Goal: Contribute content: Add original content to the website for others to see

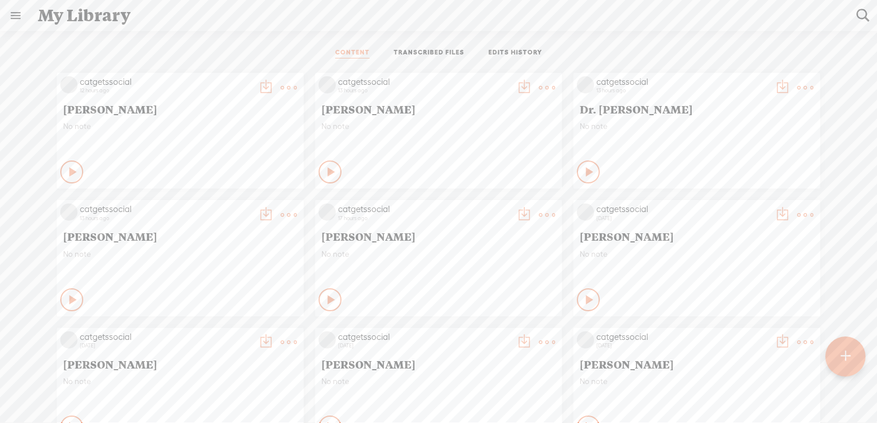
click at [281, 86] on t at bounding box center [289, 88] width 16 height 16
click at [246, 207] on link "Download as..." at bounding box center [225, 205] width 115 height 26
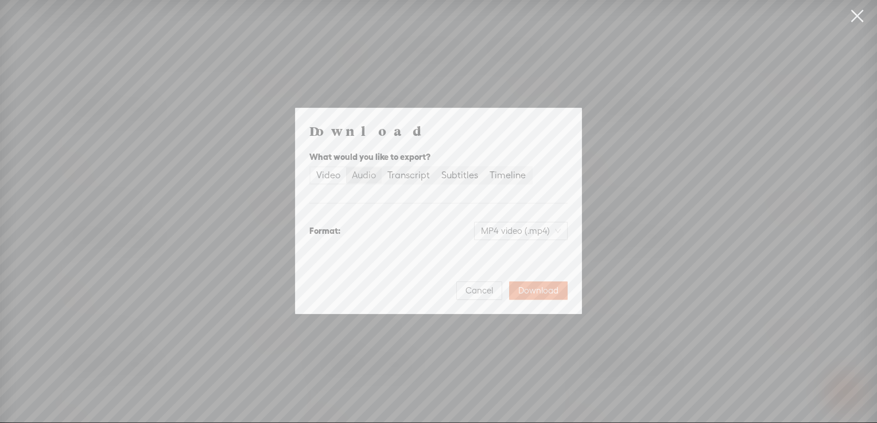
click at [365, 178] on div "Audio" at bounding box center [364, 176] width 24 height 16
click at [346, 168] on input "Audio" at bounding box center [346, 168] width 0 height 0
click at [361, 173] on div "Audio" at bounding box center [364, 176] width 24 height 16
click at [346, 168] on input "Audio" at bounding box center [346, 168] width 0 height 0
click at [534, 291] on span "Download" at bounding box center [538, 290] width 40 height 11
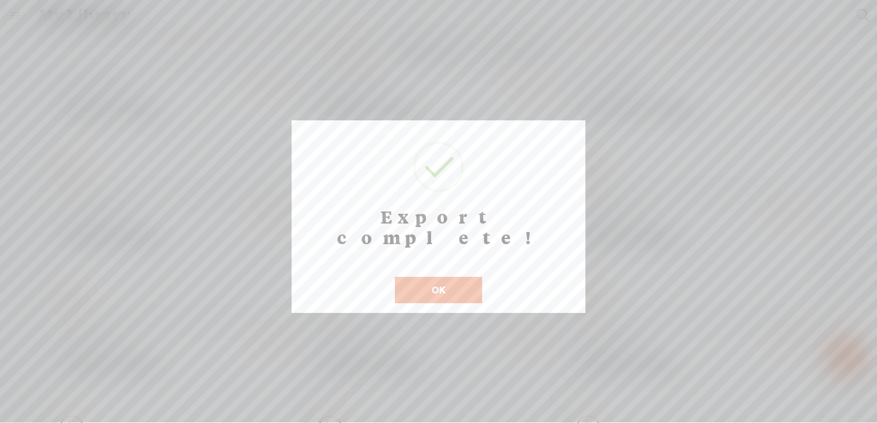
click at [440, 277] on button "OK" at bounding box center [438, 290] width 87 height 26
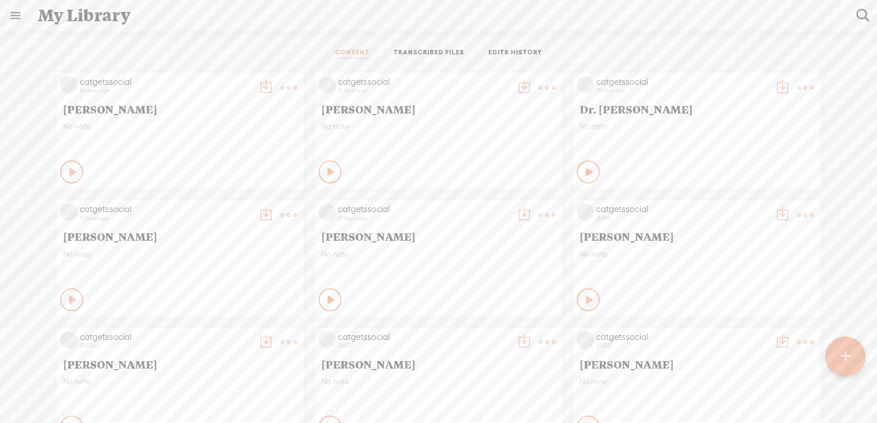
click at [539, 91] on t at bounding box center [547, 88] width 16 height 16
click at [481, 205] on link "Download as..." at bounding box center [483, 205] width 115 height 26
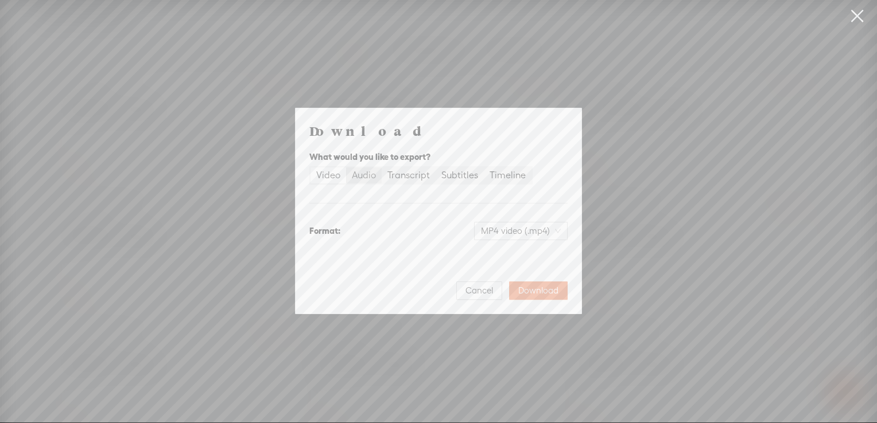
click at [358, 178] on div "Audio" at bounding box center [364, 176] width 24 height 16
click at [346, 168] on input "Audio" at bounding box center [346, 168] width 0 height 0
click at [505, 235] on span "WAV audio (.wav)" at bounding box center [520, 231] width 79 height 17
click at [477, 262] on div "MP3 audio (.mp3) Best for sharing, small file size" at bounding box center [512, 261] width 94 height 28
click at [531, 288] on span "Download" at bounding box center [538, 290] width 40 height 11
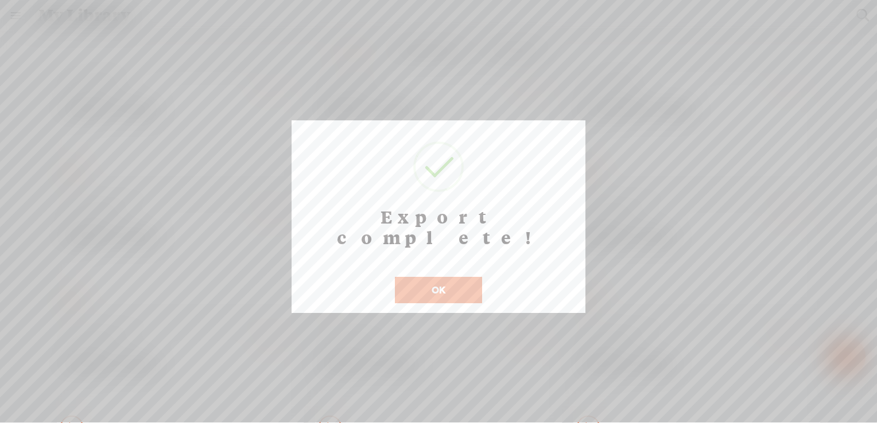
click at [442, 278] on button "OK" at bounding box center [438, 290] width 87 height 26
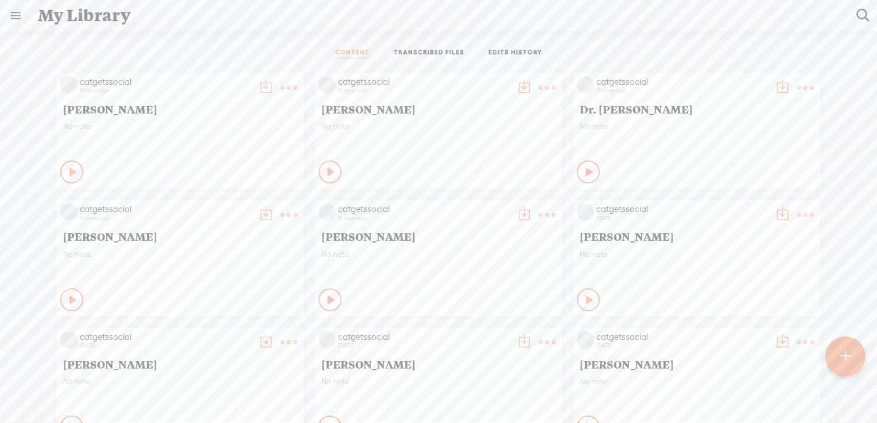
click at [797, 84] on t at bounding box center [805, 88] width 16 height 16
click at [728, 201] on link "Download as..." at bounding box center [741, 205] width 115 height 26
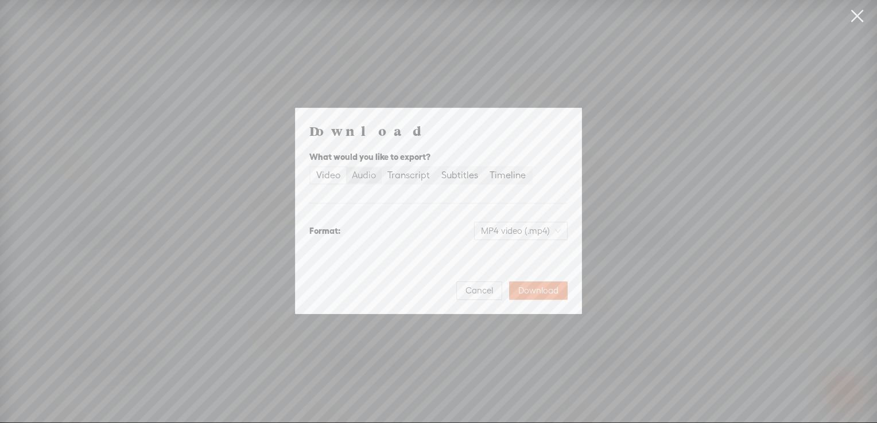
click at [370, 174] on div "Audio" at bounding box center [364, 176] width 24 height 16
click at [346, 168] on input "Audio" at bounding box center [346, 168] width 0 height 0
click at [533, 233] on span "WAV audio (.wav)" at bounding box center [520, 231] width 79 height 17
click at [525, 259] on div "MP3 audio (.mp3)" at bounding box center [512, 255] width 94 height 11
click at [548, 290] on span "Download" at bounding box center [538, 290] width 40 height 11
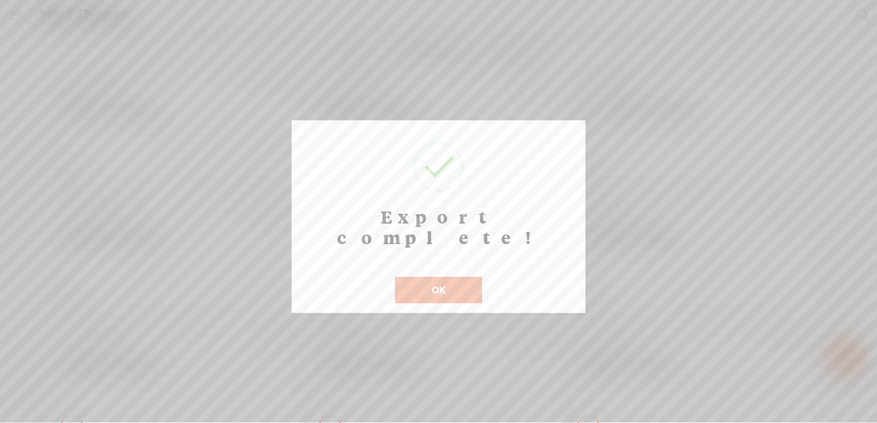
click at [408, 277] on button "OK" at bounding box center [438, 290] width 87 height 26
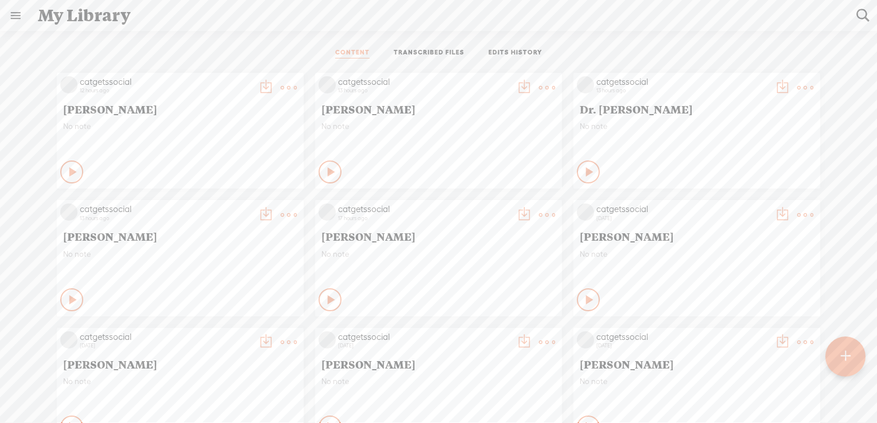
click at [281, 213] on t at bounding box center [289, 215] width 16 height 16
click at [246, 336] on link "Download as..." at bounding box center [225, 333] width 115 height 26
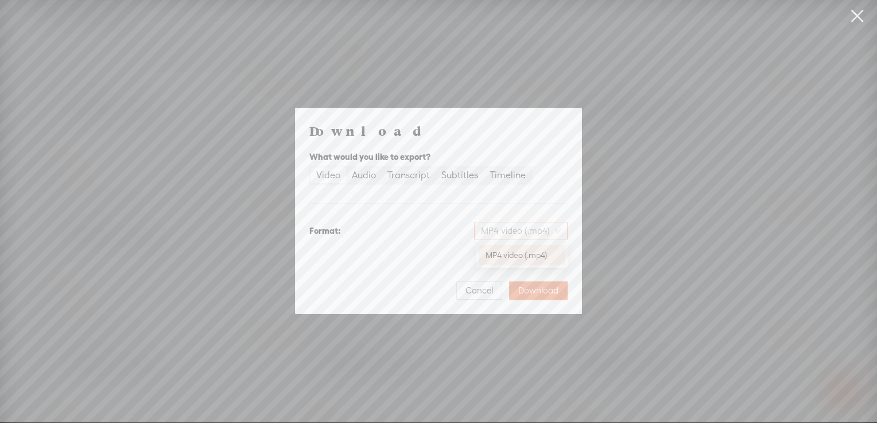
click at [492, 236] on span "MP4 video (.mp4)" at bounding box center [521, 231] width 80 height 17
click at [361, 176] on div "Audio" at bounding box center [364, 176] width 24 height 16
click at [346, 168] on input "Audio" at bounding box center [346, 168] width 0 height 0
drag, startPoint x: 497, startPoint y: 236, endPoint x: 500, endPoint y: 242, distance: 6.4
click at [497, 235] on span "WAV audio (.wav)" at bounding box center [520, 231] width 79 height 17
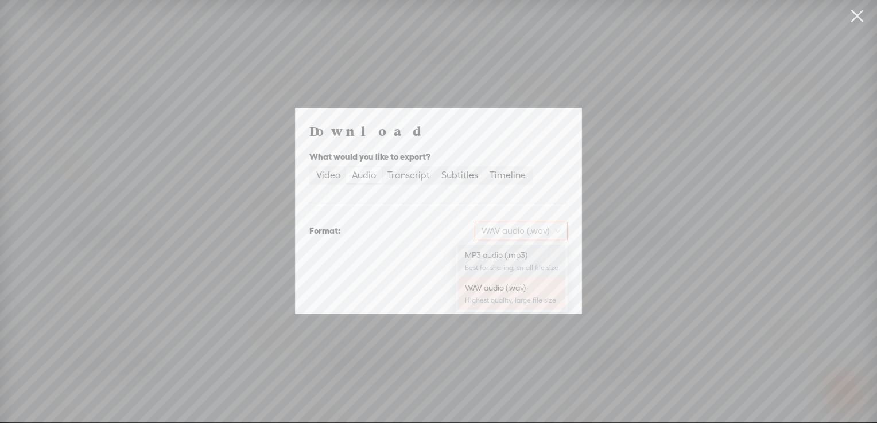
click at [515, 258] on div "MP3 audio (.mp3)" at bounding box center [512, 255] width 94 height 11
click at [552, 289] on span "Download" at bounding box center [538, 290] width 40 height 11
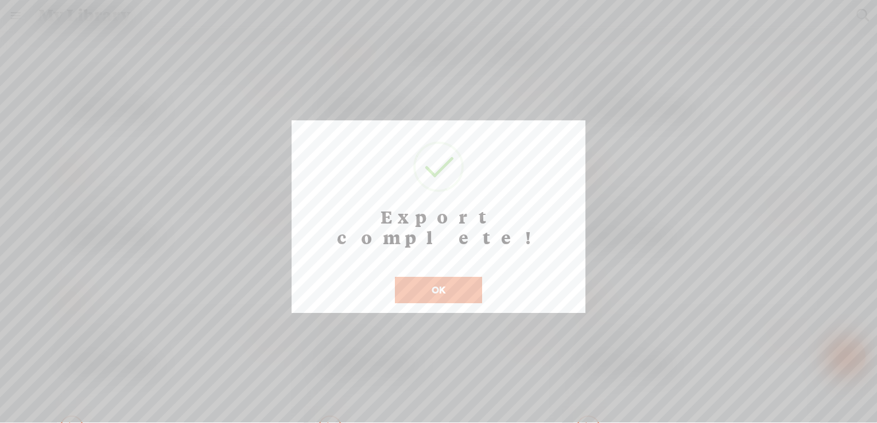
click at [436, 277] on button "OK" at bounding box center [438, 290] width 87 height 26
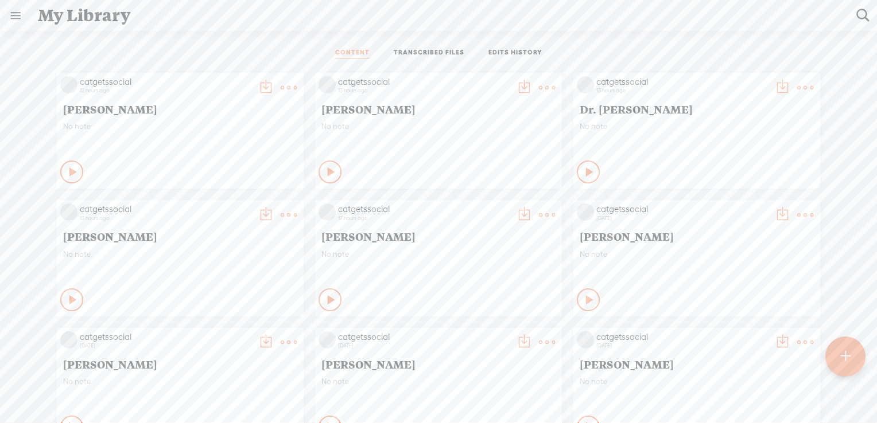
click at [514, 11] on div "My Library" at bounding box center [439, 16] width 818 height 30
click at [539, 210] on t at bounding box center [547, 215] width 16 height 16
click at [500, 334] on link "Download as..." at bounding box center [483, 333] width 115 height 26
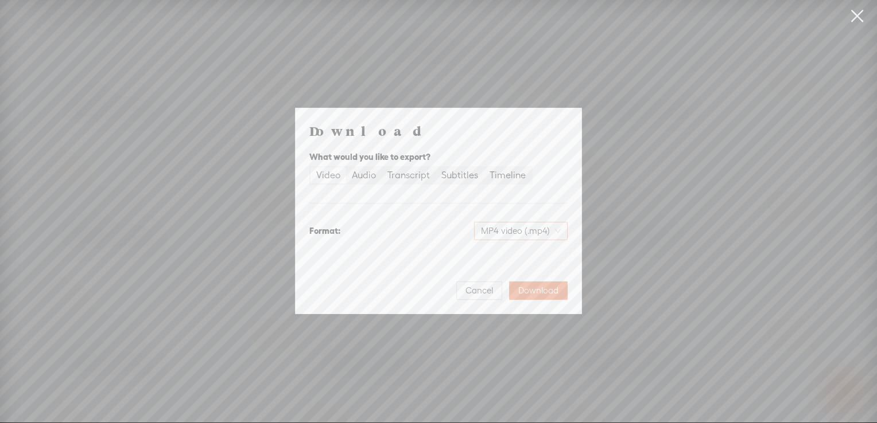
click at [505, 233] on span "MP4 video (.mp4)" at bounding box center [521, 231] width 80 height 17
click at [432, 210] on div "Download What would you like to export? Video Audio Transcript Subtitles Timeli…" at bounding box center [438, 211] width 258 height 178
click at [372, 179] on div "Audio" at bounding box center [364, 176] width 24 height 16
click at [346, 168] on input "Audio" at bounding box center [346, 168] width 0 height 0
click at [522, 236] on span "WAV audio (.wav)" at bounding box center [520, 231] width 79 height 17
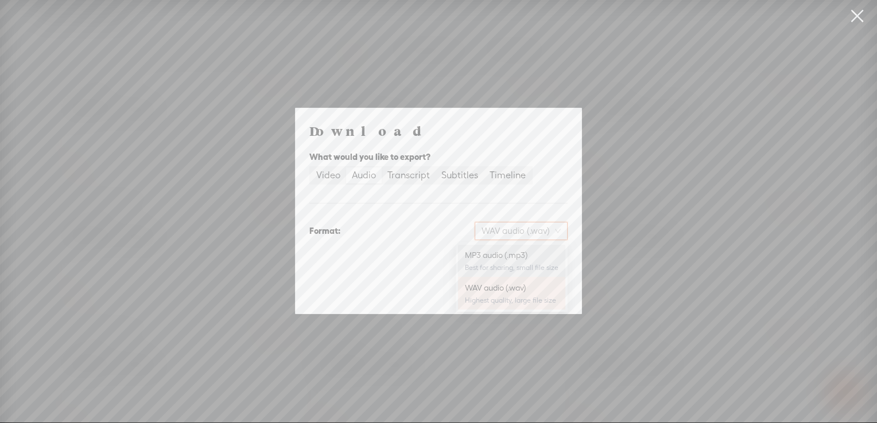
click at [519, 260] on div "MP3 audio (.mp3)" at bounding box center [512, 255] width 94 height 11
click at [543, 288] on span "Download" at bounding box center [538, 290] width 40 height 11
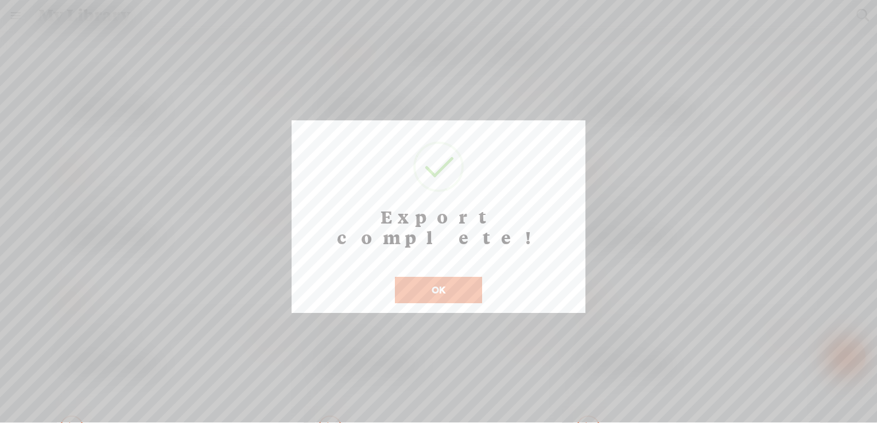
drag, startPoint x: 450, startPoint y: 270, endPoint x: 172, endPoint y: 6, distance: 383.4
click at [450, 277] on button "OK" at bounding box center [438, 290] width 87 height 26
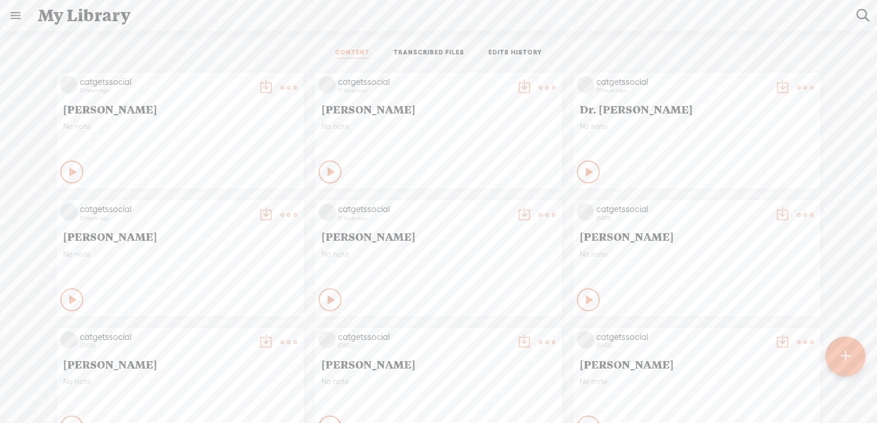
click at [282, 91] on t at bounding box center [289, 88] width 16 height 16
click at [239, 208] on link "Download as..." at bounding box center [225, 205] width 115 height 26
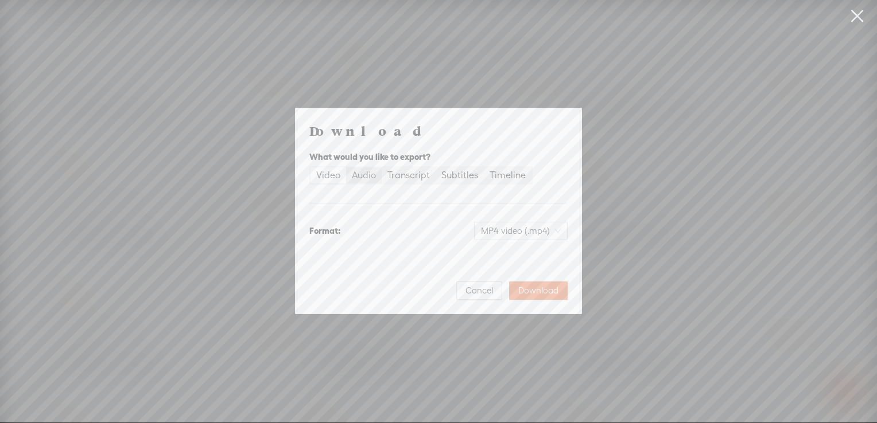
click at [355, 173] on div "Audio" at bounding box center [364, 176] width 24 height 16
click at [346, 168] on input "Audio" at bounding box center [346, 168] width 0 height 0
click at [517, 235] on span "WAV audio (.wav)" at bounding box center [520, 231] width 79 height 17
click at [523, 264] on div "Best for sharing, small file size" at bounding box center [512, 267] width 94 height 9
click at [542, 290] on span "Download" at bounding box center [538, 290] width 40 height 11
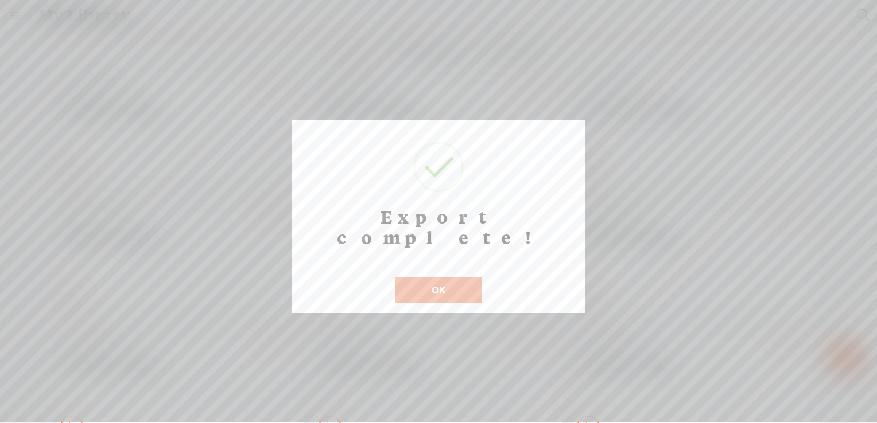
click at [457, 277] on button "OK" at bounding box center [438, 290] width 87 height 26
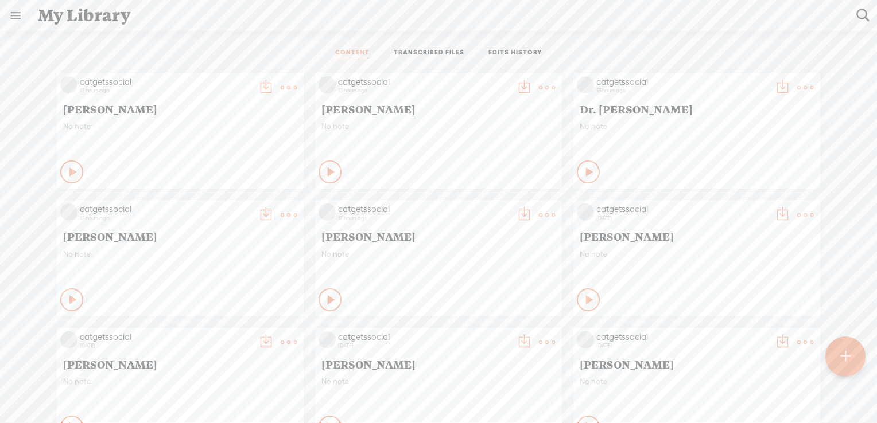
click at [847, 354] on t at bounding box center [845, 357] width 10 height 26
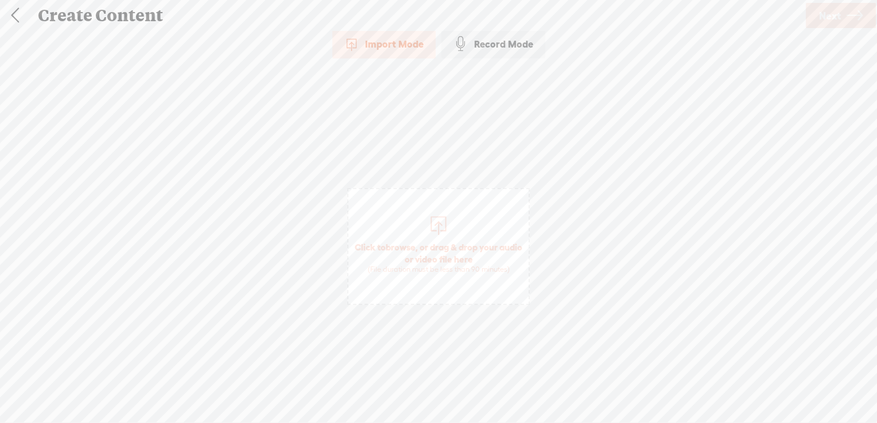
click at [414, 245] on span "browse" at bounding box center [400, 247] width 30 height 10
click at [841, 11] on link "Next" at bounding box center [840, 15] width 70 height 25
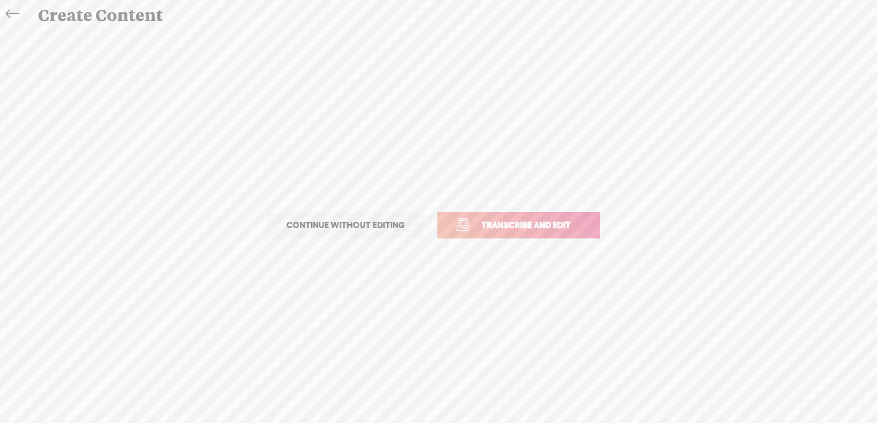
click at [502, 224] on span "Transcribe and edit" at bounding box center [525, 225] width 113 height 13
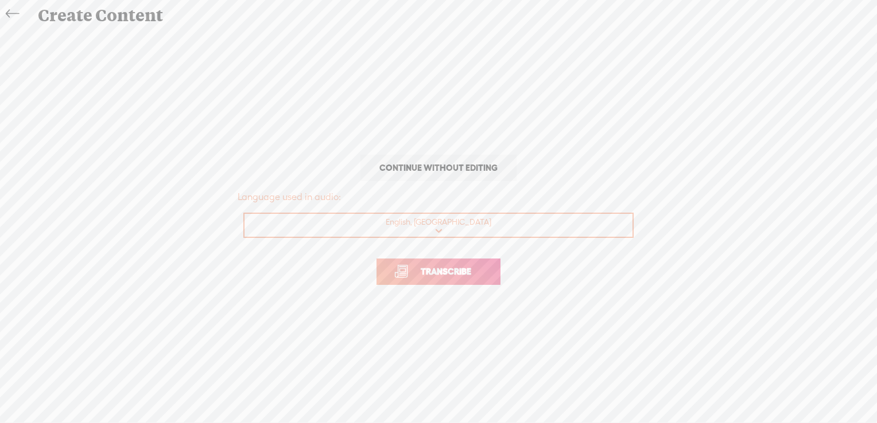
click at [448, 271] on span "Transcribe" at bounding box center [445, 271] width 75 height 13
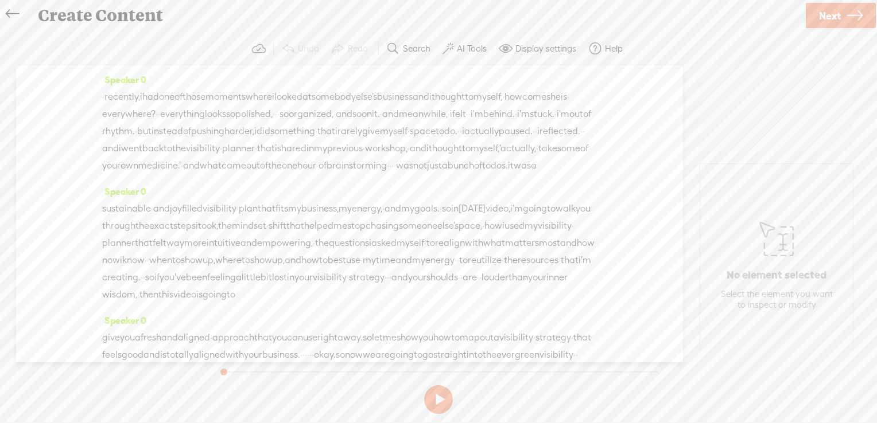
click at [464, 46] on label "AI Tools" at bounding box center [472, 48] width 30 height 11
click at [466, 47] on label "AI Tools" at bounding box center [472, 48] width 30 height 11
click at [462, 277] on span at bounding box center [457, 274] width 21 height 8
click at [463, 308] on div at bounding box center [458, 305] width 50 height 11
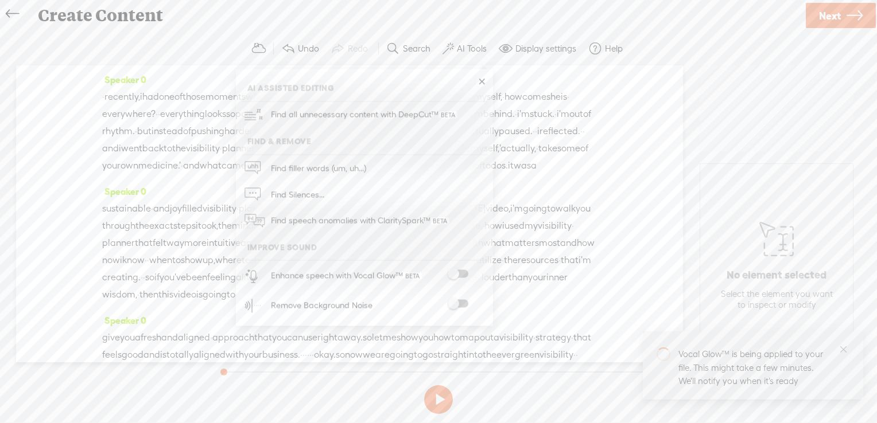
click at [462, 303] on span at bounding box center [457, 304] width 21 height 8
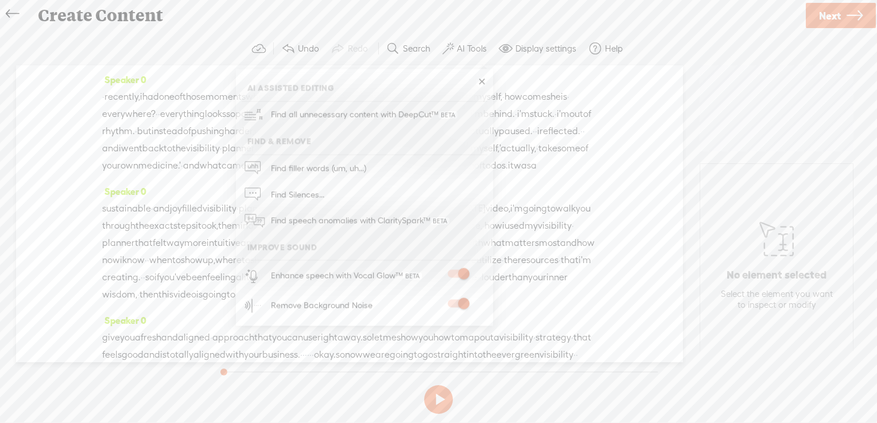
click at [836, 17] on span "Next" at bounding box center [830, 15] width 22 height 29
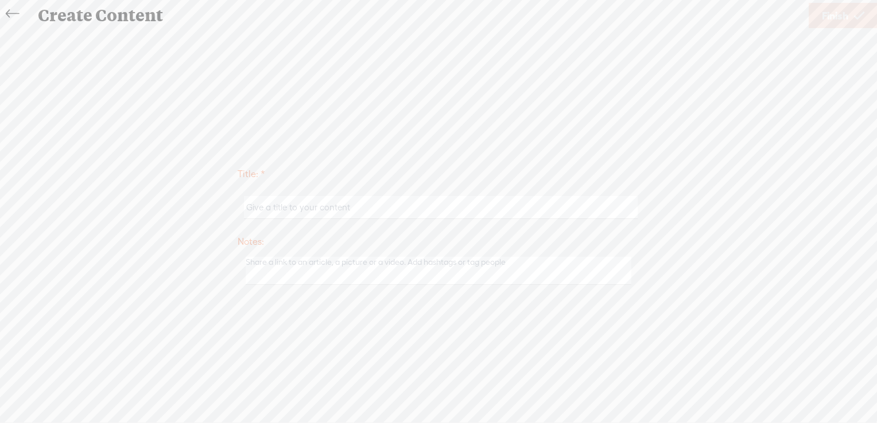
click at [383, 209] on input "text" at bounding box center [440, 207] width 393 height 22
type input "[PERSON_NAME]"
drag, startPoint x: 473, startPoint y: 146, endPoint x: 482, endPoint y: 330, distance: 184.9
click at [473, 146] on div "Title: * [PERSON_NAME] Notes: Save as a draft content Publish: Warning: Narrati…" at bounding box center [438, 225] width 854 height 391
click at [825, 10] on span "Finish" at bounding box center [834, 15] width 26 height 29
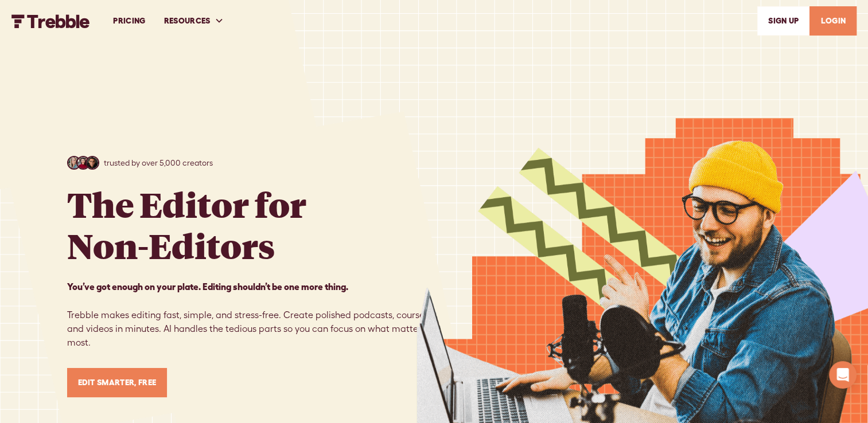
click at [831, 21] on link "LOGIN" at bounding box center [832, 20] width 47 height 29
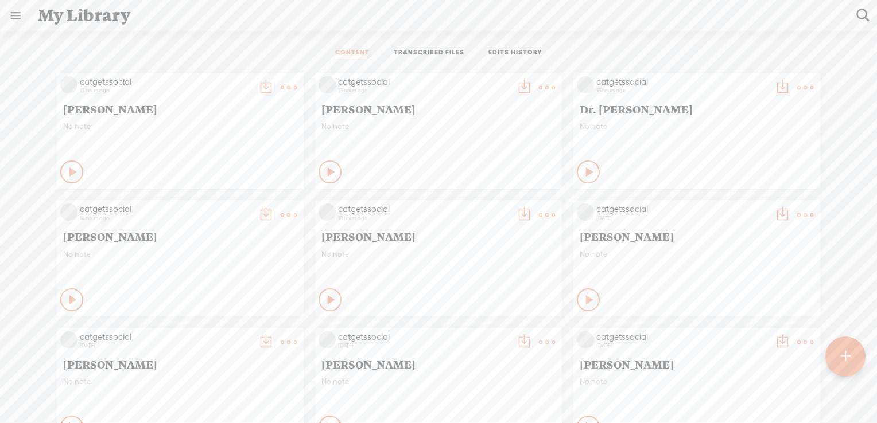
click at [539, 85] on t at bounding box center [547, 88] width 16 height 16
click at [459, 208] on link "Download as..." at bounding box center [483, 205] width 115 height 26
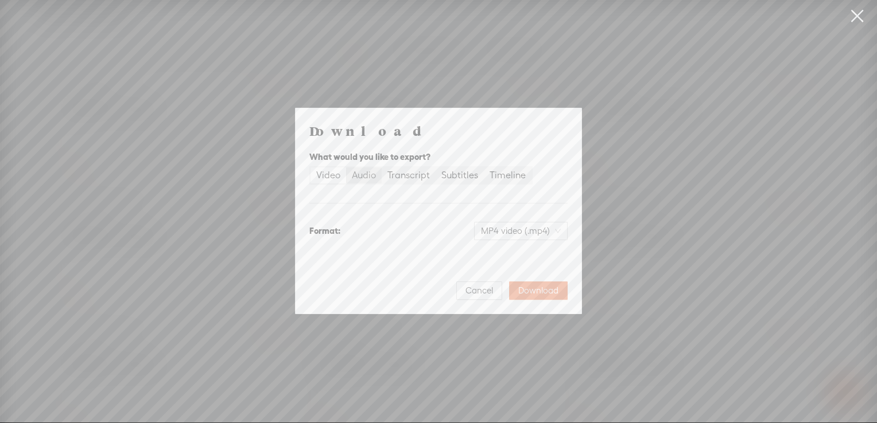
click at [365, 173] on div "Audio" at bounding box center [364, 176] width 24 height 16
click at [346, 168] on input "Audio" at bounding box center [346, 168] width 0 height 0
click at [511, 233] on span "WAV audio (.wav)" at bounding box center [520, 231] width 79 height 17
click at [522, 262] on div "MP3 audio (.mp3) Best for sharing, small file size" at bounding box center [512, 261] width 94 height 28
click at [546, 290] on span "Download" at bounding box center [538, 290] width 40 height 11
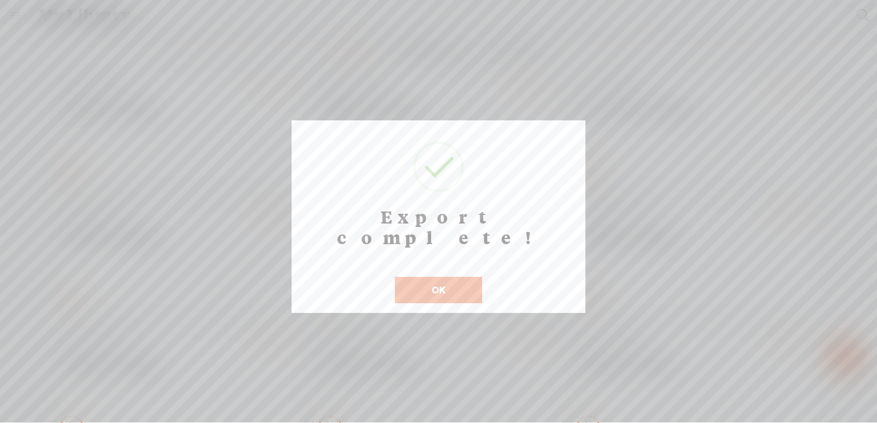
drag, startPoint x: 458, startPoint y: 273, endPoint x: 632, endPoint y: 403, distance: 217.2
click at [459, 277] on button "OK" at bounding box center [438, 290] width 87 height 26
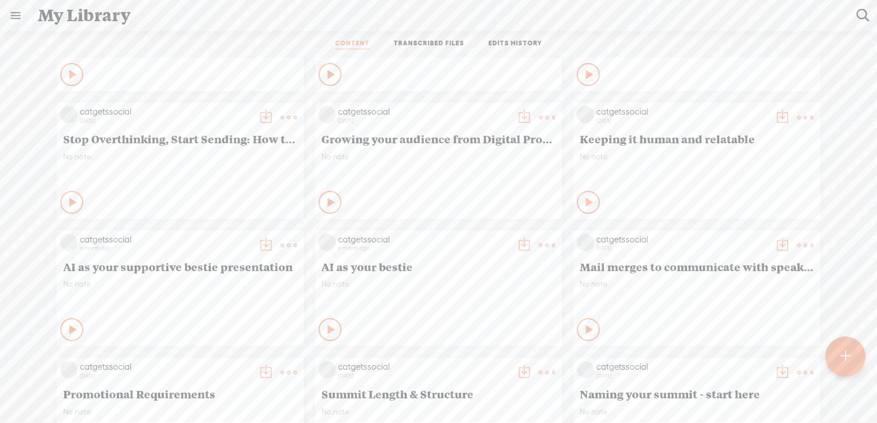
scroll to position [1128, 0]
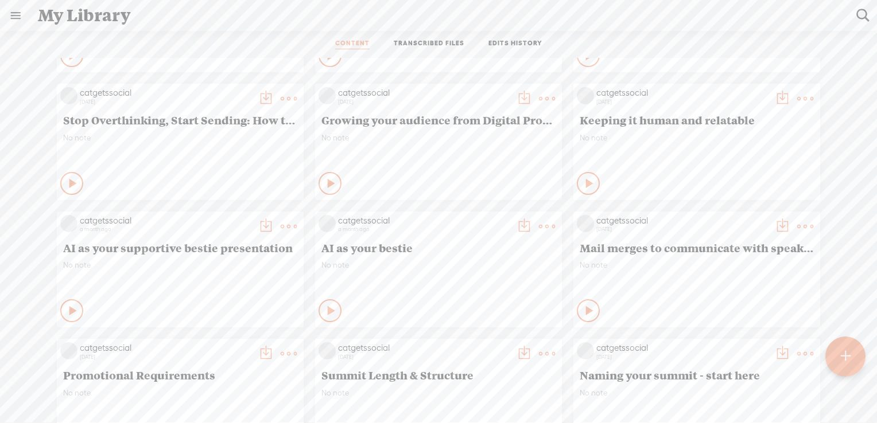
click at [539, 224] on t at bounding box center [547, 227] width 16 height 16
click at [486, 345] on link "Download as..." at bounding box center [483, 343] width 115 height 26
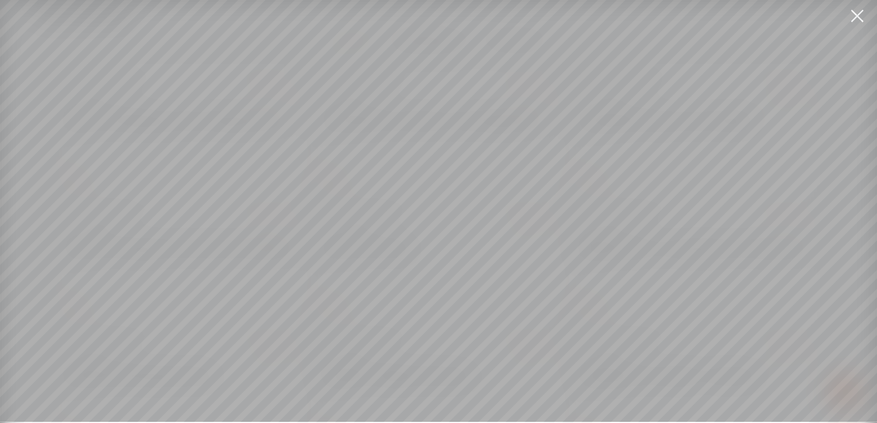
scroll to position [9, 0]
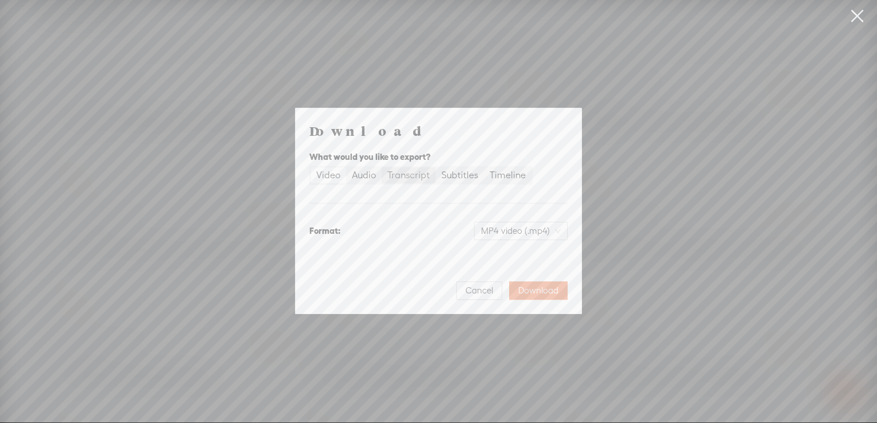
click at [406, 177] on div "Transcript" at bounding box center [408, 176] width 42 height 16
click at [381, 168] on input "Transcript" at bounding box center [381, 168] width 0 height 0
click at [528, 237] on span "Plain text (.txt)" at bounding box center [527, 231] width 65 height 17
click at [523, 293] on div "Microsoft Word (.docx)" at bounding box center [510, 287] width 95 height 11
click at [541, 290] on span "Download" at bounding box center [538, 290] width 40 height 11
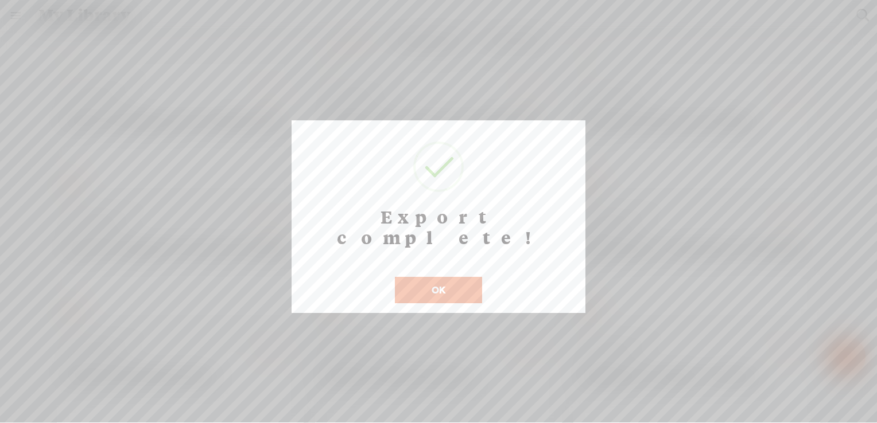
scroll to position [9, 0]
click at [435, 277] on button "OK" at bounding box center [438, 290] width 87 height 26
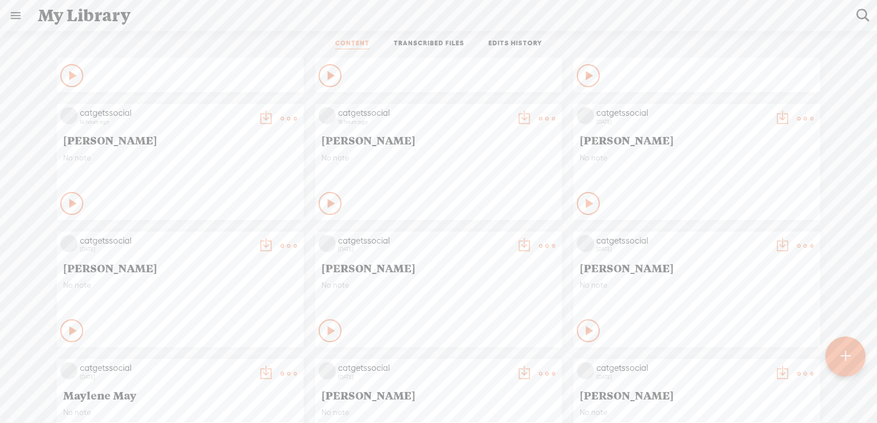
scroll to position [0, 0]
